Goal: Task Accomplishment & Management: Manage account settings

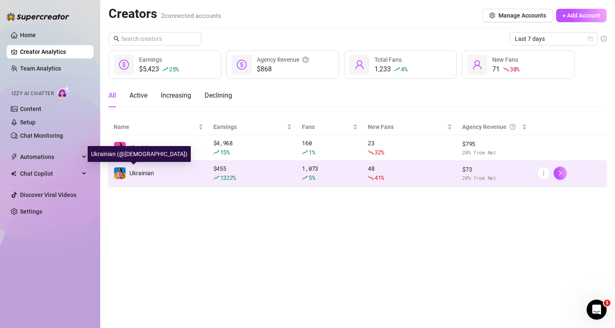
click at [134, 169] on div "Ukrainian" at bounding box center [141, 173] width 25 height 9
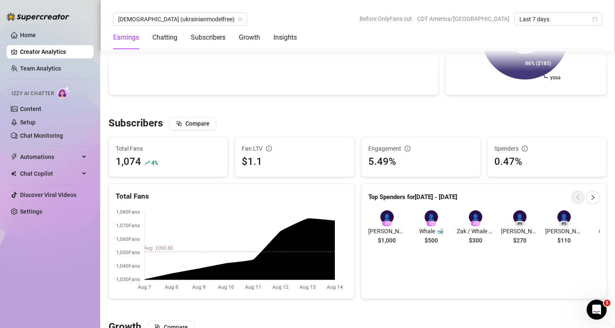
scroll to position [450, 0]
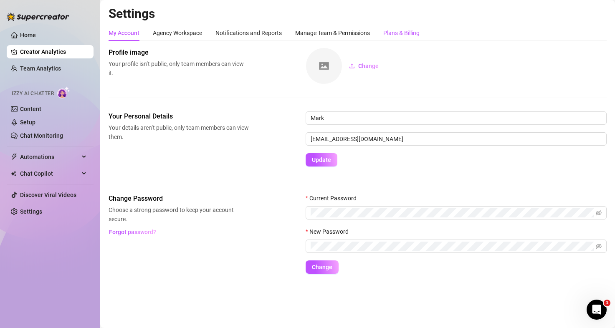
click at [415, 30] on div "Plans & Billing" at bounding box center [401, 32] width 36 height 9
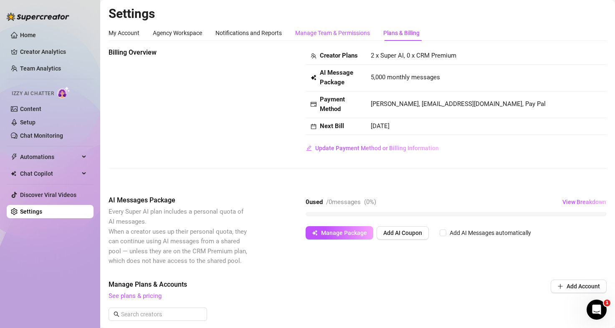
click at [341, 32] on div "Manage Team & Permissions" at bounding box center [332, 32] width 75 height 9
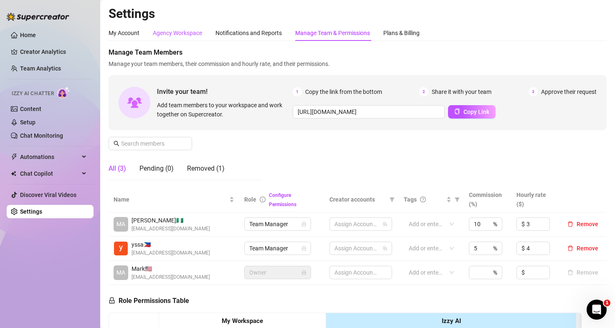
click at [177, 35] on div "Agency Workspace" at bounding box center [177, 32] width 49 height 9
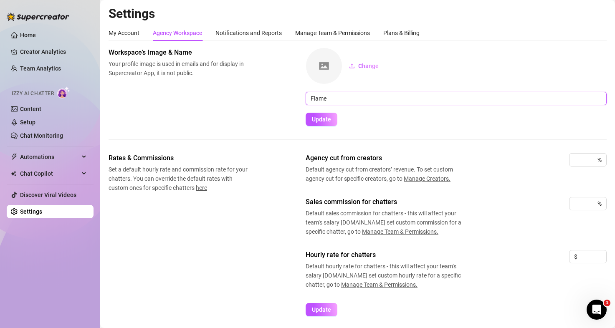
click at [341, 96] on input "Flame" at bounding box center [456, 98] width 301 height 13
type input "A"
type input "Flame"
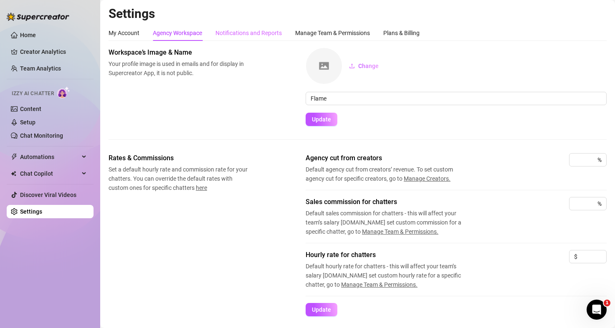
click at [264, 38] on div "Notifications and Reports" at bounding box center [248, 33] width 66 height 16
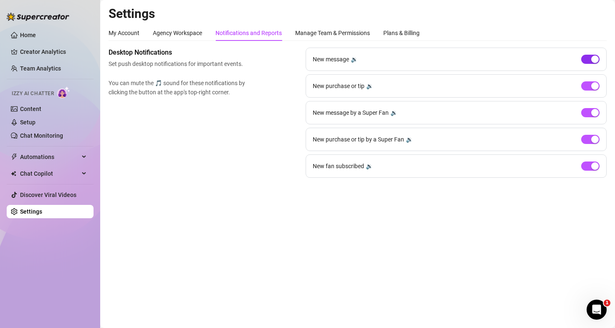
click at [594, 57] on div "button" at bounding box center [595, 60] width 8 height 8
click at [591, 83] on div "button" at bounding box center [595, 86] width 8 height 8
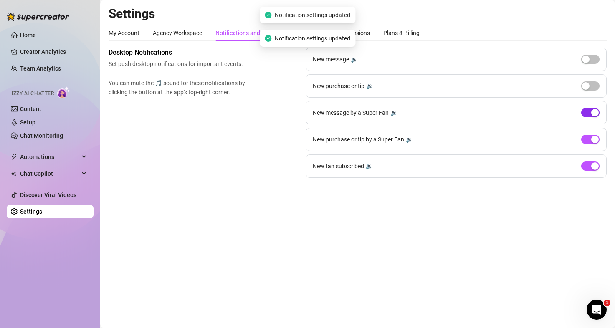
click at [592, 116] on span "button" at bounding box center [590, 112] width 18 height 9
click at [594, 84] on span "button" at bounding box center [590, 85] width 18 height 9
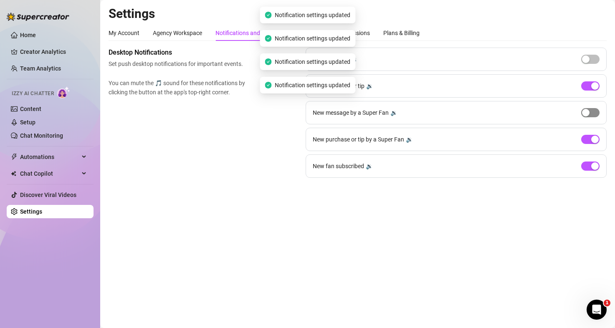
drag, startPoint x: 597, startPoint y: 118, endPoint x: 596, endPoint y: 111, distance: 7.6
click at [597, 118] on div "New message by a Super Fan 🔉" at bounding box center [456, 112] width 301 height 23
click at [595, 108] on div "New message by a Super Fan 🔉" at bounding box center [456, 112] width 301 height 23
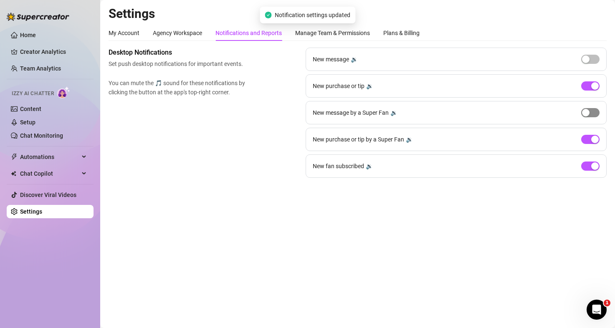
click at [595, 115] on span "button" at bounding box center [590, 112] width 18 height 9
click at [589, 60] on div "button" at bounding box center [586, 60] width 8 height 8
click at [331, 30] on div "Manage Team & Permissions" at bounding box center [332, 32] width 75 height 9
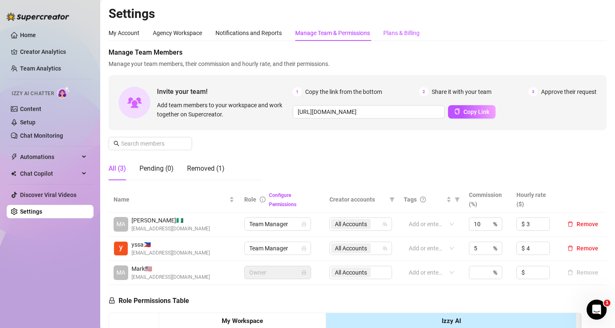
click at [405, 32] on div "Plans & Billing" at bounding box center [401, 32] width 36 height 9
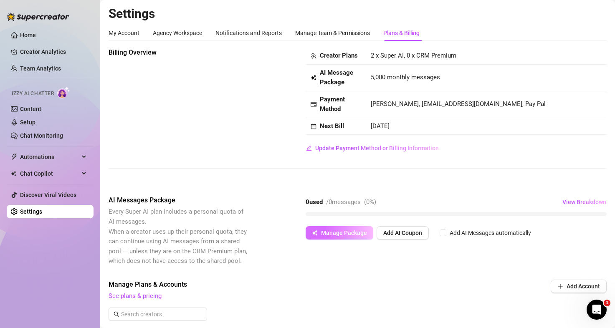
click at [339, 234] on span "Manage Package" at bounding box center [344, 233] width 46 height 7
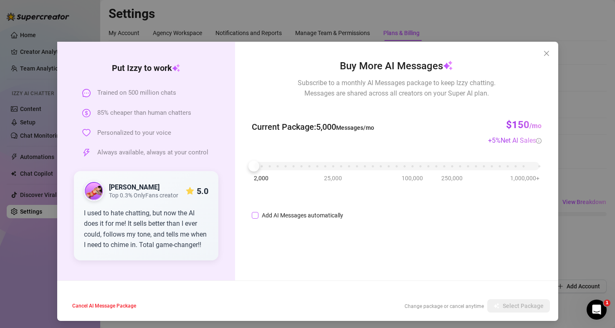
click at [252, 216] on input "Add AI Messages automatically" at bounding box center [255, 215] width 7 height 7
checkbox input "true"
click at [534, 305] on span "Save" at bounding box center [537, 306] width 13 height 7
checkbox input "true"
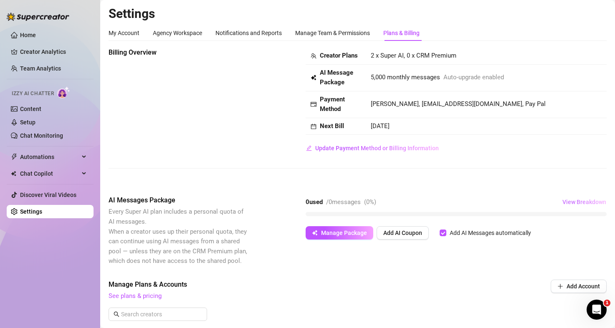
click at [569, 203] on span "View Breakdown" at bounding box center [584, 202] width 44 height 7
click at [562, 199] on span "View Breakdown" at bounding box center [584, 202] width 44 height 7
click at [579, 201] on span "View Breakdown" at bounding box center [584, 202] width 44 height 7
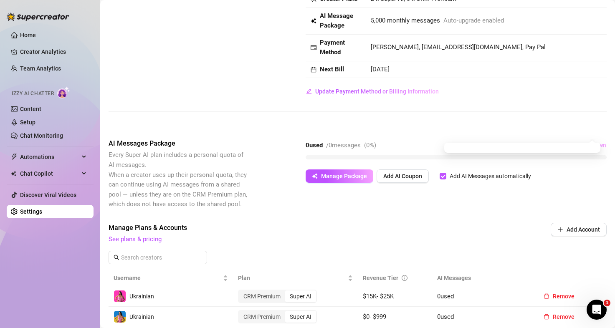
scroll to position [71, 0]
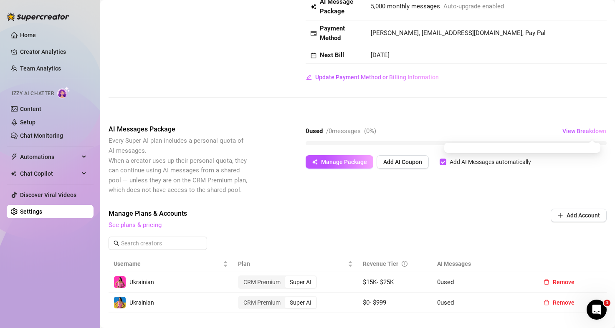
click at [153, 223] on link "See plans & pricing" at bounding box center [135, 225] width 53 height 8
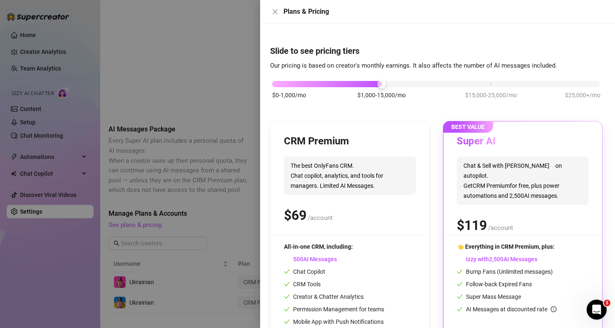
scroll to position [42, 0]
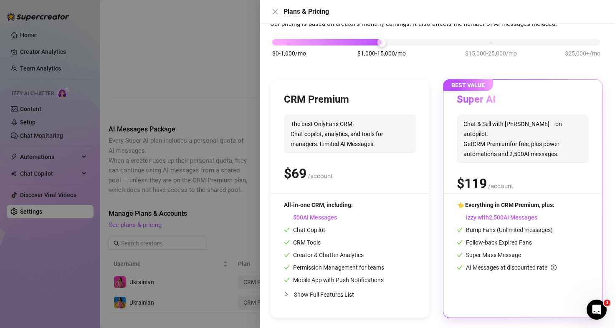
click at [208, 62] on div at bounding box center [307, 164] width 615 height 328
